Goal: Information Seeking & Learning: Learn about a topic

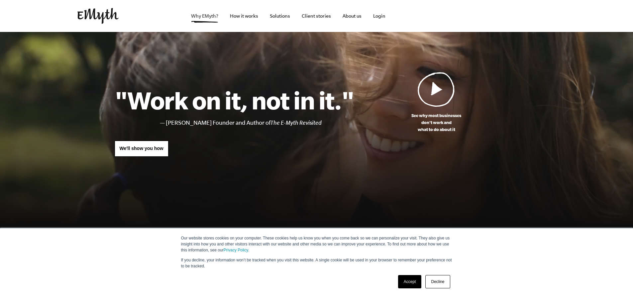
click at [202, 15] on link "Why EMyth?" at bounding box center [205, 16] width 38 height 32
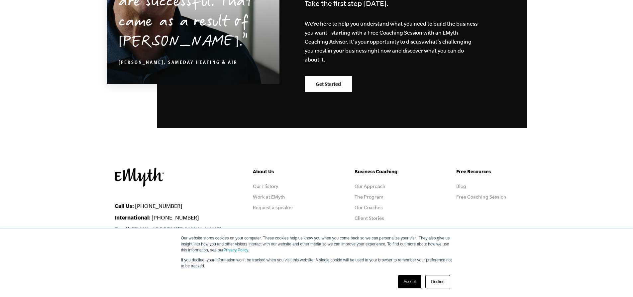
scroll to position [2094, 0]
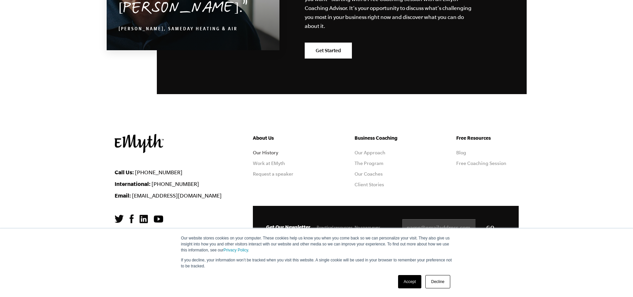
click at [269, 153] on link "Our History" at bounding box center [265, 152] width 25 height 5
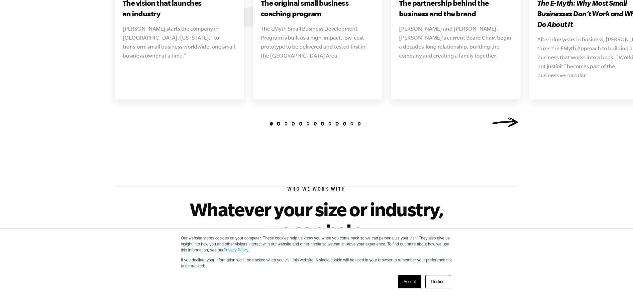
scroll to position [834, 0]
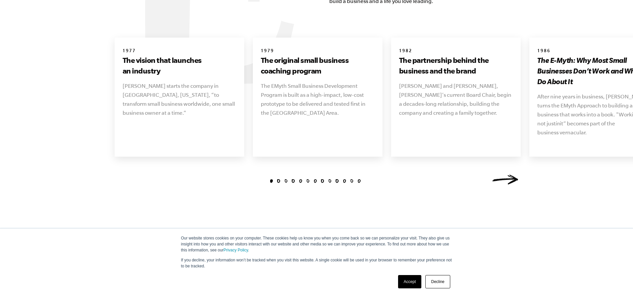
click at [577, 158] on div "1 2 3 4 5 6 7 8 9 10 11 12 13 1977 The vision that launches an industry Michael…" at bounding box center [316, 110] width 633 height 157
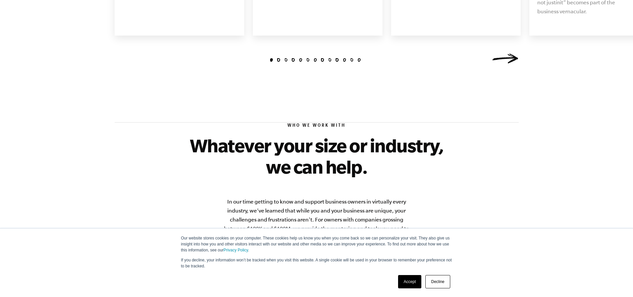
scroll to position [933, 0]
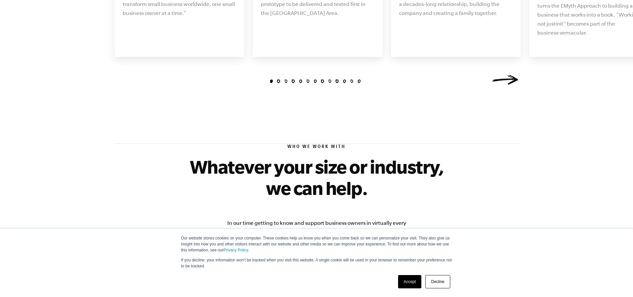
click at [279, 79] on li "2" at bounding box center [279, 81] width 4 height 4
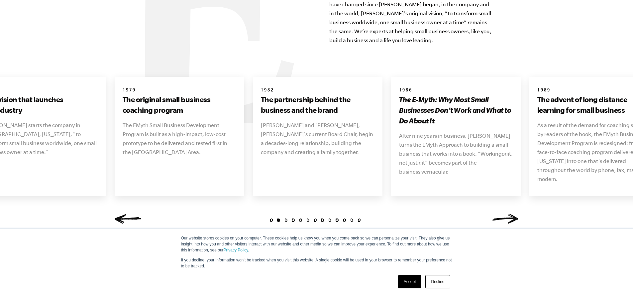
scroll to position [805, 0]
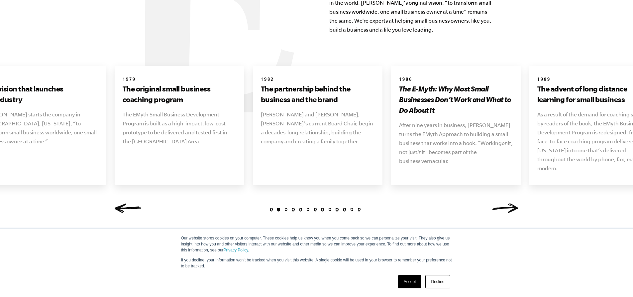
click at [287, 208] on li "3" at bounding box center [286, 210] width 4 height 4
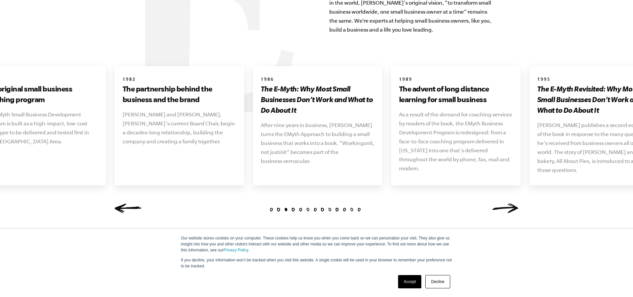
click at [292, 208] on li "4" at bounding box center [293, 210] width 4 height 4
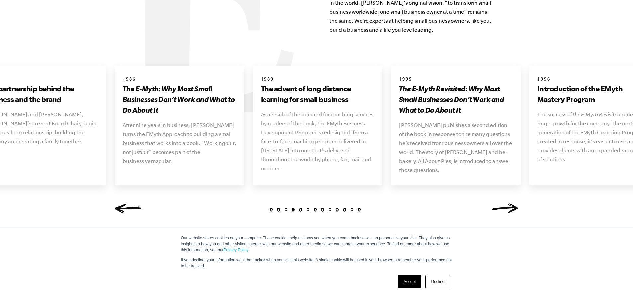
click at [300, 208] on li "5" at bounding box center [301, 210] width 4 height 4
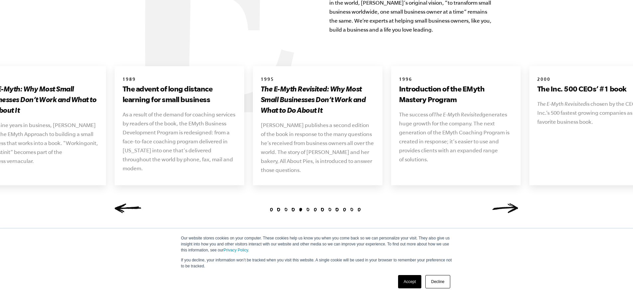
click at [307, 208] on li "6" at bounding box center [308, 210] width 4 height 4
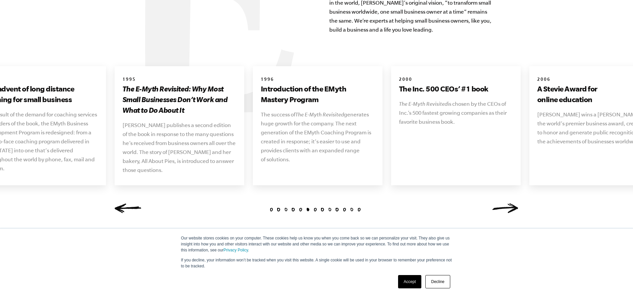
click at [313, 208] on li "7" at bounding box center [315, 210] width 4 height 4
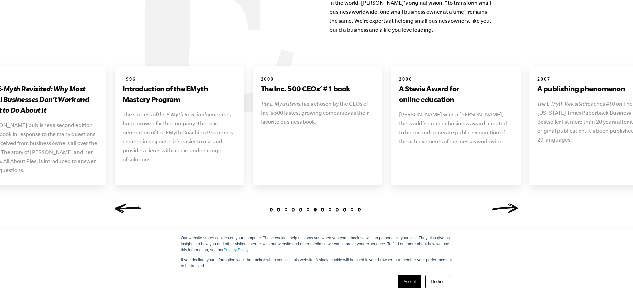
click at [320, 208] on li "8" at bounding box center [322, 210] width 4 height 4
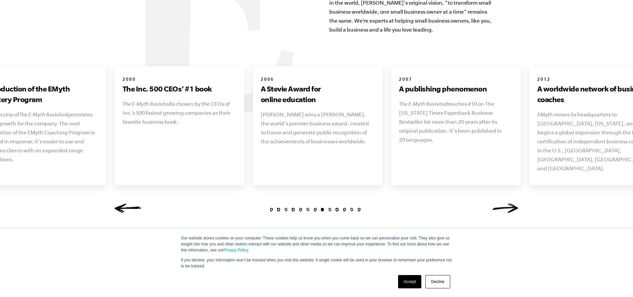
click at [329, 208] on li "9" at bounding box center [330, 210] width 4 height 4
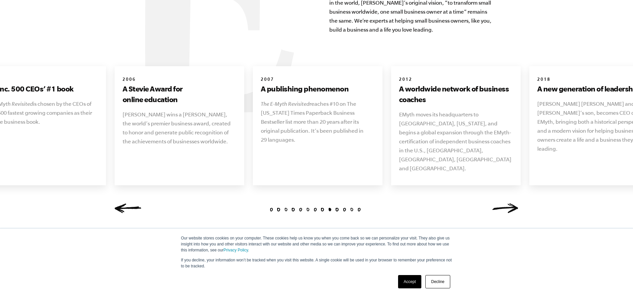
click at [329, 208] on li "9" at bounding box center [330, 210] width 4 height 4
click at [336, 208] on li "10" at bounding box center [337, 210] width 4 height 4
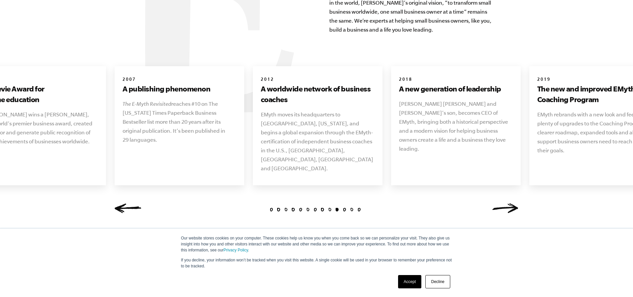
click at [344, 208] on li "11" at bounding box center [344, 210] width 4 height 4
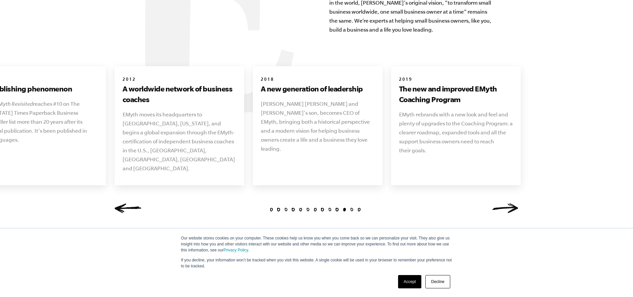
click at [350, 208] on li "12" at bounding box center [352, 210] width 4 height 4
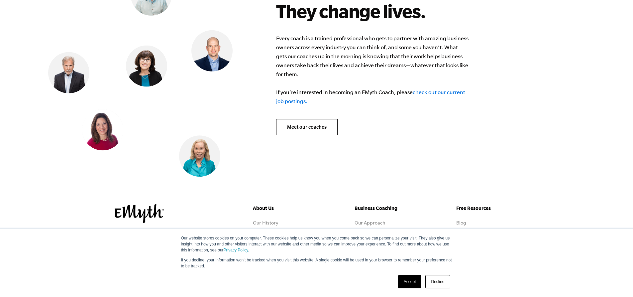
scroll to position [2698, 0]
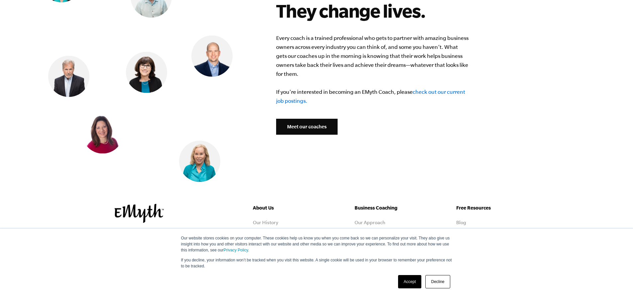
click at [306, 119] on link "Meet our coaches" at bounding box center [306, 127] width 61 height 16
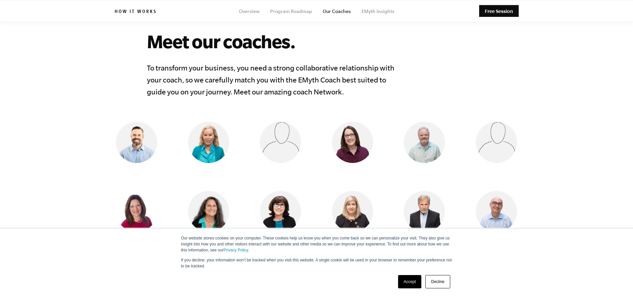
scroll to position [488, 0]
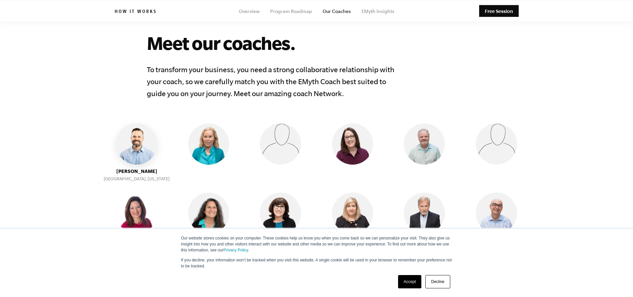
click at [142, 140] on img at bounding box center [136, 143] width 41 height 41
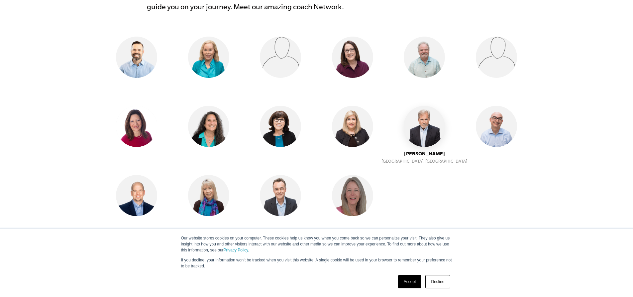
scroll to position [587, 0]
